Goal: Information Seeking & Learning: Find specific fact

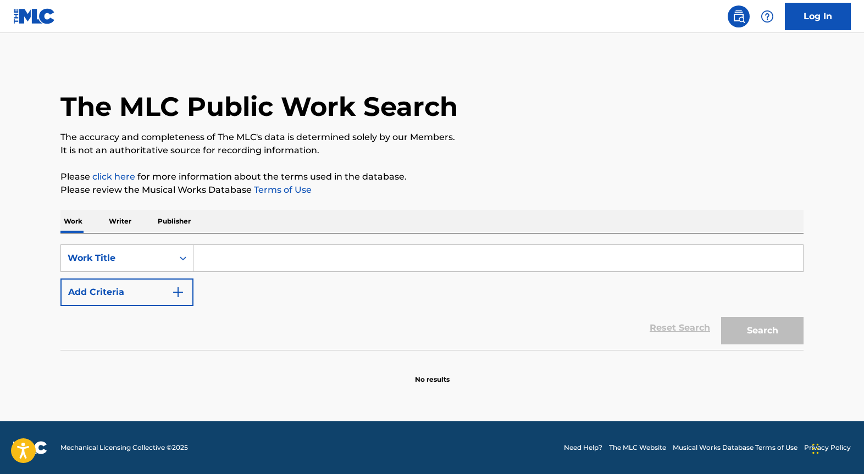
click at [120, 229] on p "Writer" at bounding box center [119, 221] width 29 height 23
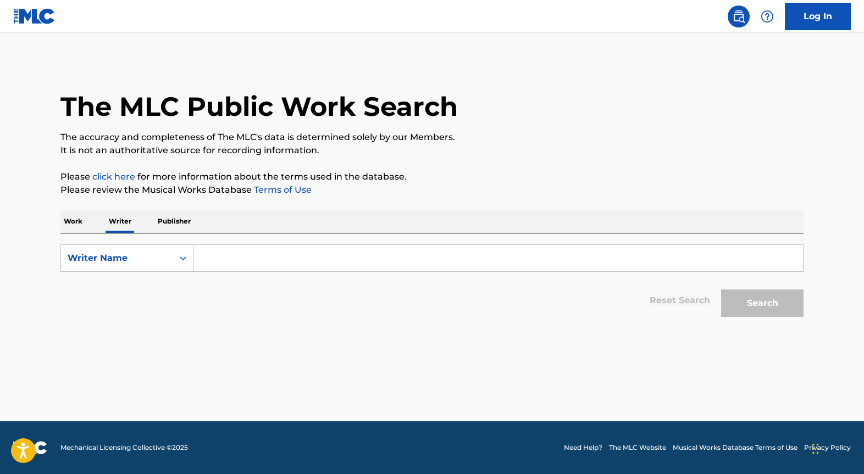
click at [247, 260] on input "Search Form" at bounding box center [497, 258] width 609 height 26
paste input "[PERSON_NAME]"
type input "[PERSON_NAME]"
click at [788, 308] on button "Search" at bounding box center [762, 302] width 82 height 27
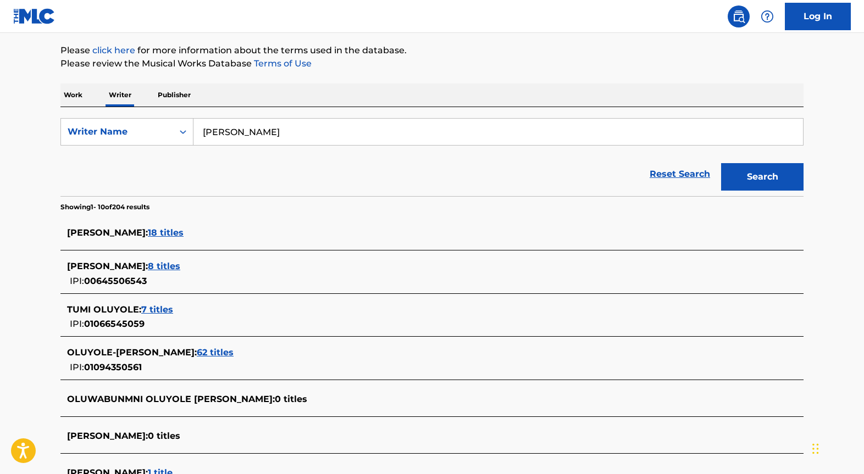
scroll to position [124, 0]
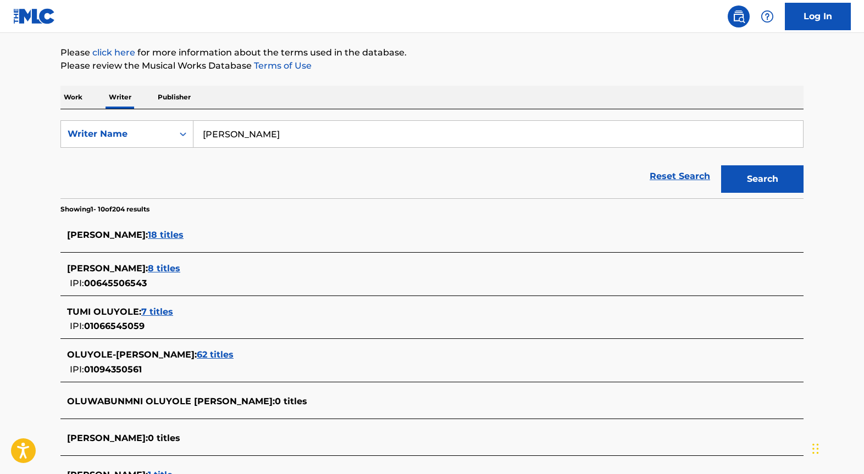
click at [233, 353] on span "62 titles" at bounding box center [215, 354] width 37 height 10
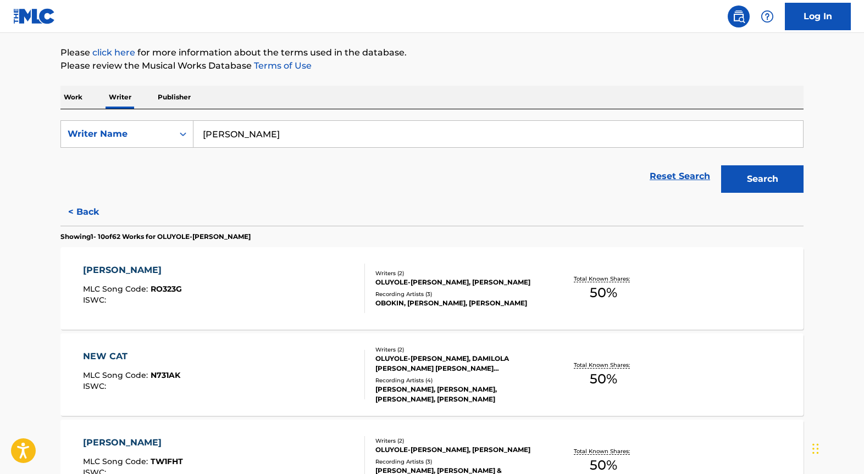
click at [300, 372] on div "NEW CAT MLC Song Code : N731AK ISWC :" at bounding box center [224, 374] width 282 height 49
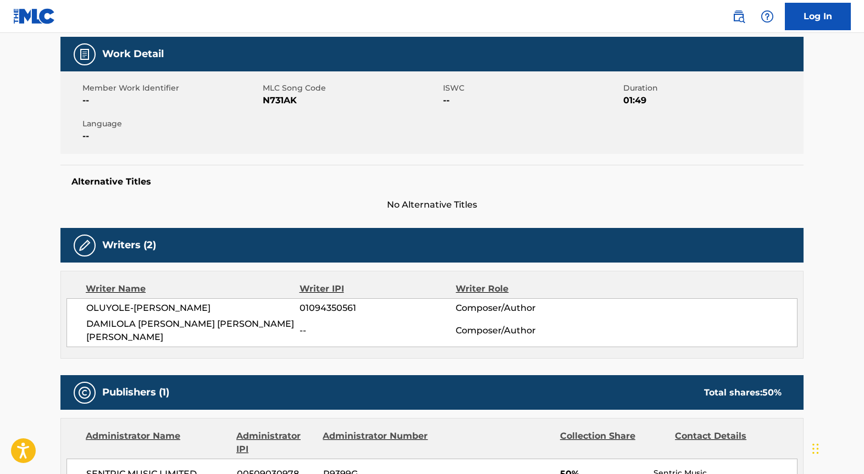
scroll to position [22, 0]
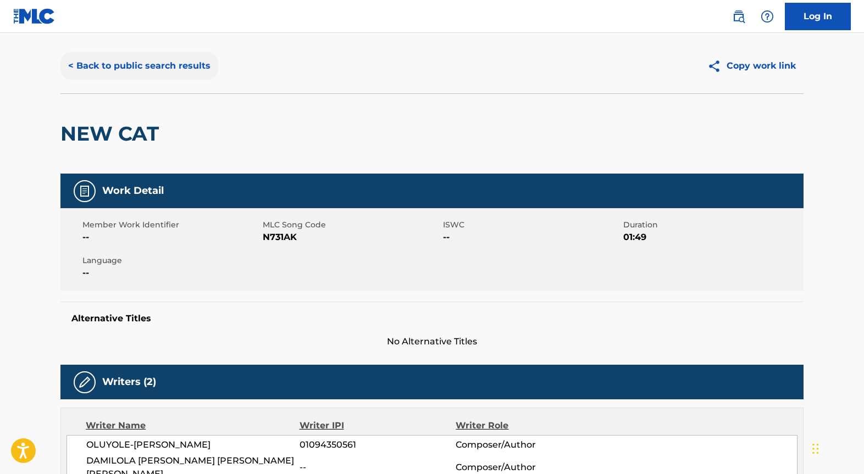
click at [83, 64] on button "< Back to public search results" at bounding box center [139, 65] width 158 height 27
